Goal: Task Accomplishment & Management: Use online tool/utility

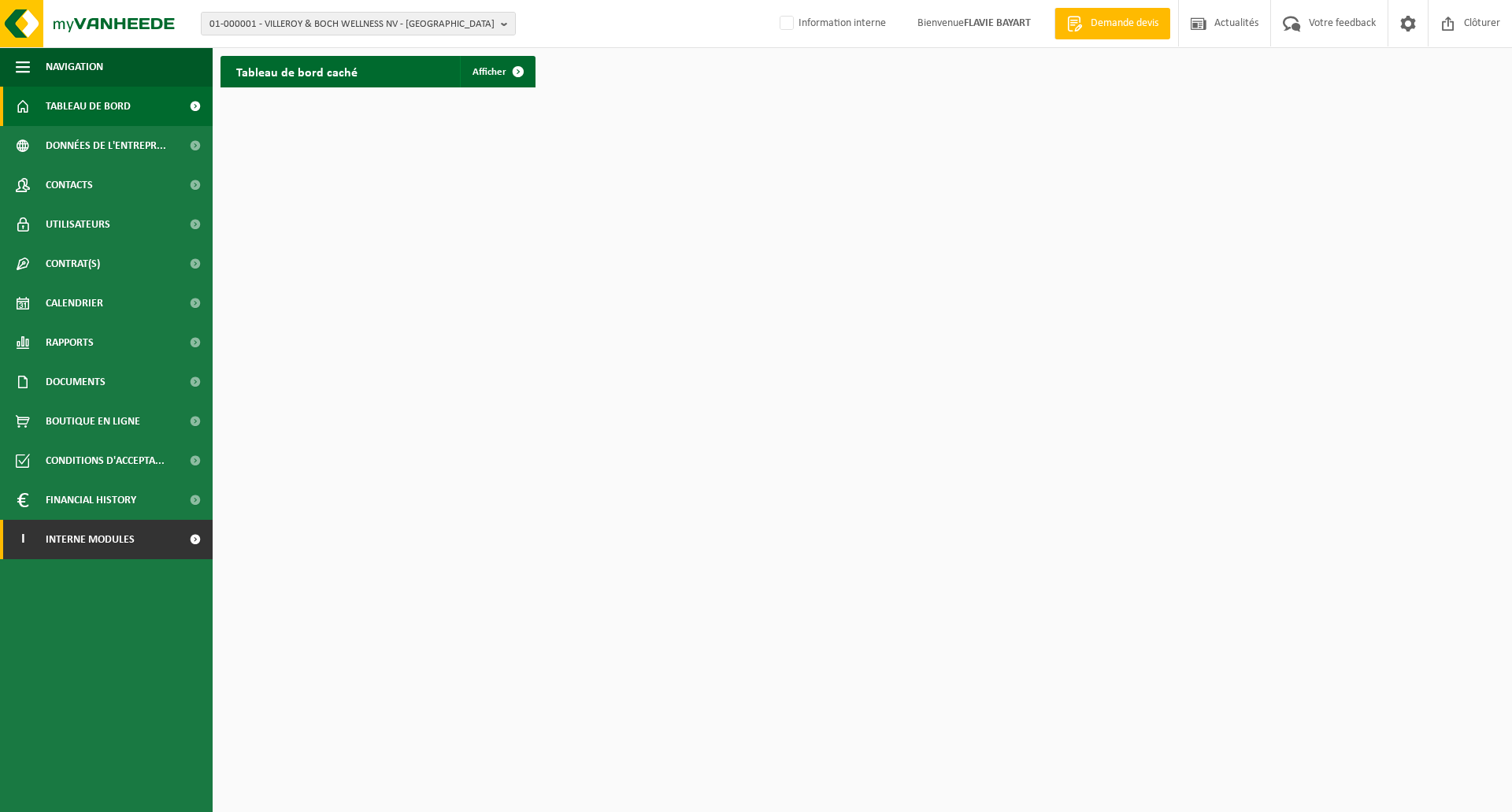
click at [137, 547] on link "I Interne modules" at bounding box center [106, 540] width 213 height 39
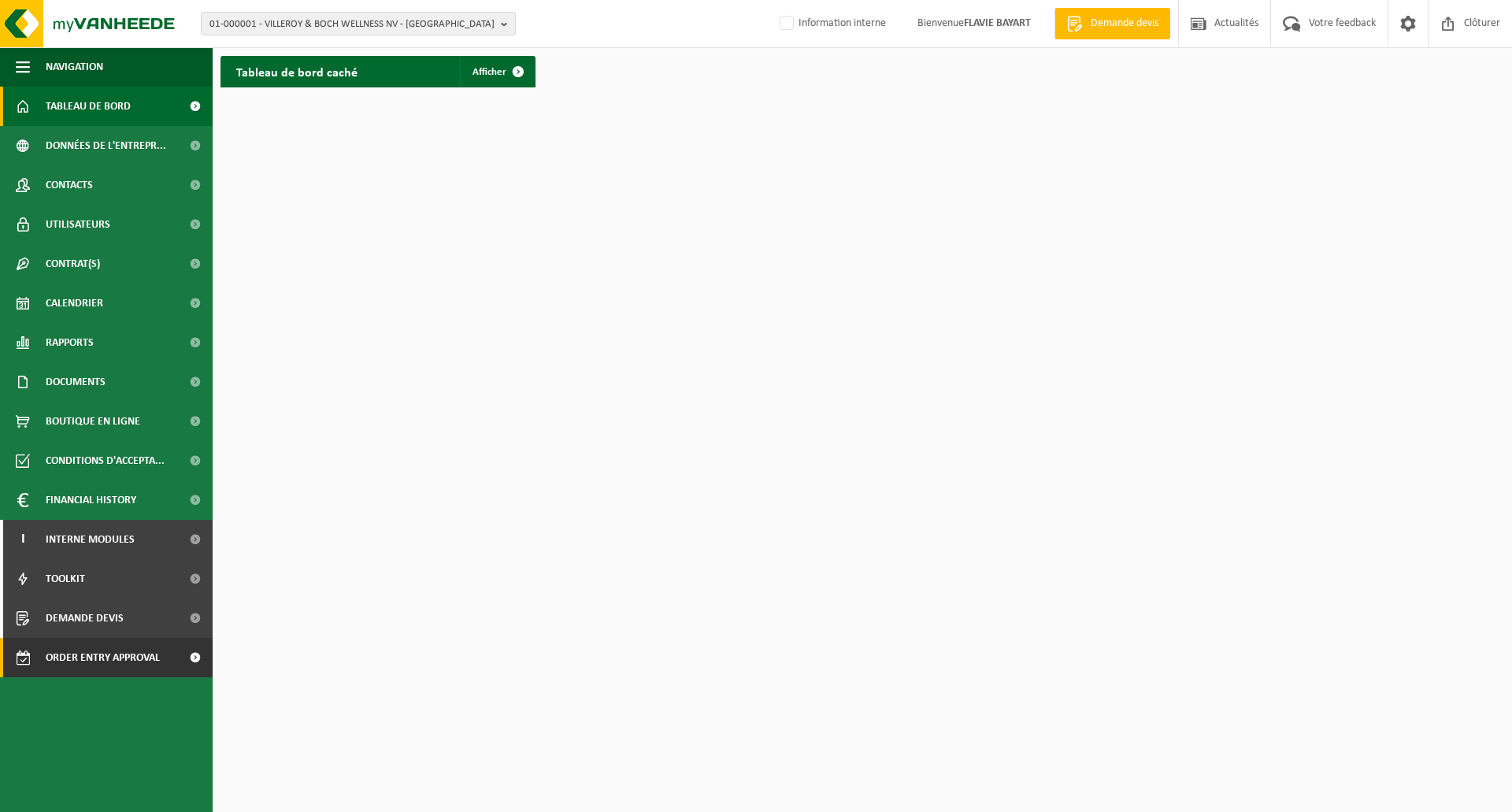
click at [129, 658] on span "Order entry approval" at bounding box center [103, 658] width 114 height 39
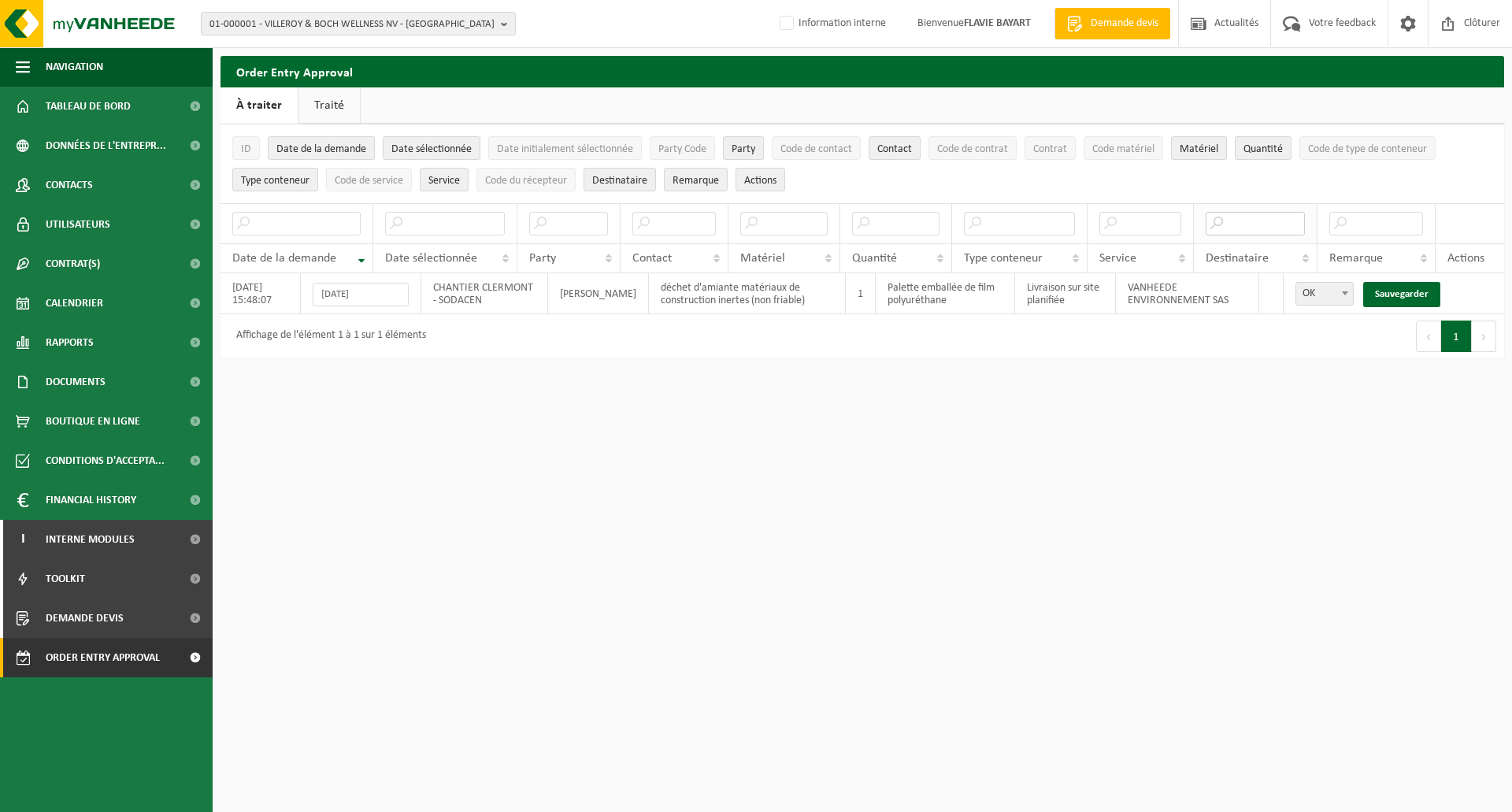
click at [1250, 221] on input "text" at bounding box center [1256, 224] width 100 height 24
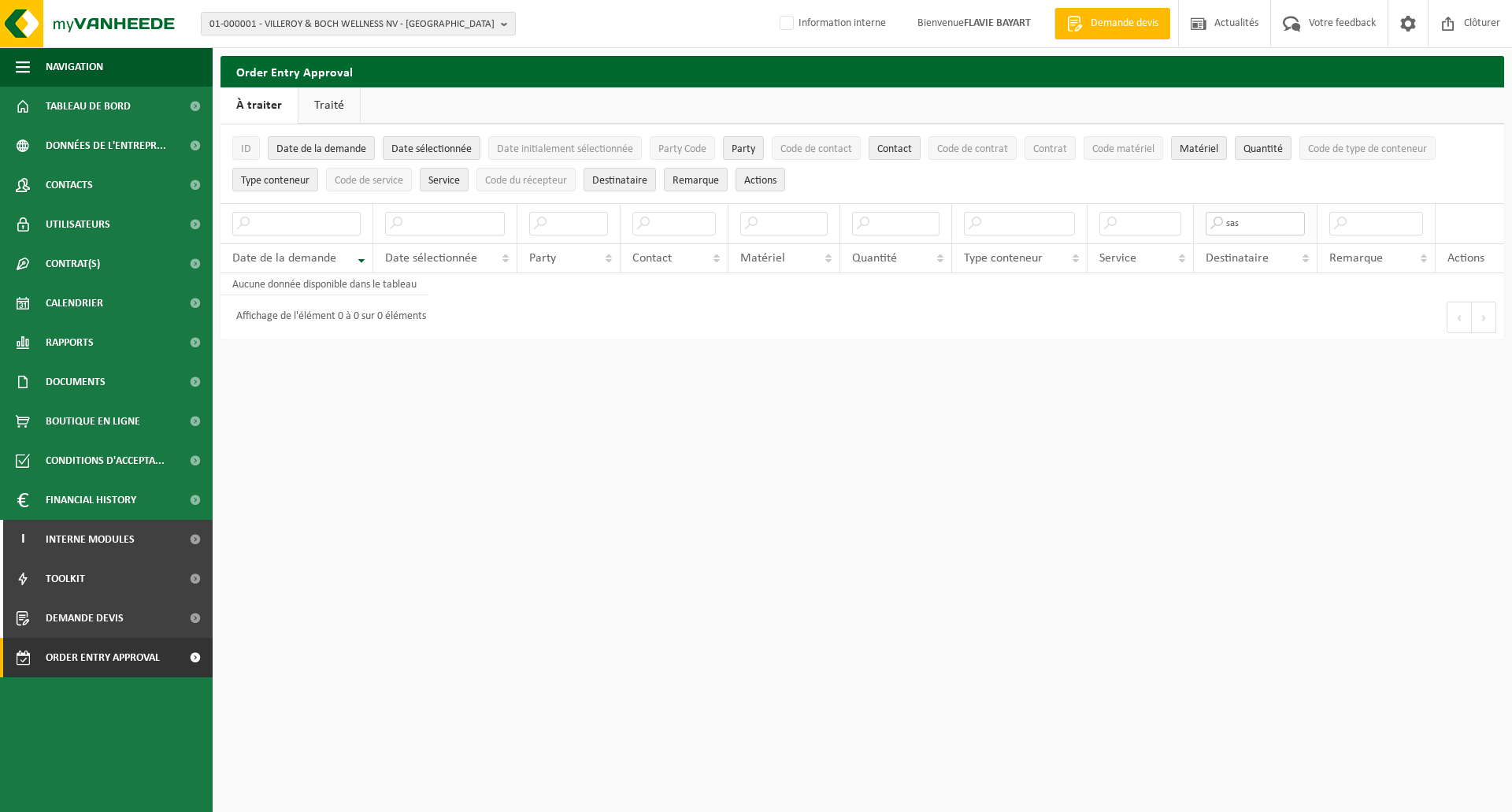
click at [1257, 225] on input "sas" at bounding box center [1256, 224] width 100 height 24
type input "s"
click at [1260, 225] on input "text" at bounding box center [1256, 224] width 100 height 24
type input "sas"
